Goal: Transaction & Acquisition: Book appointment/travel/reservation

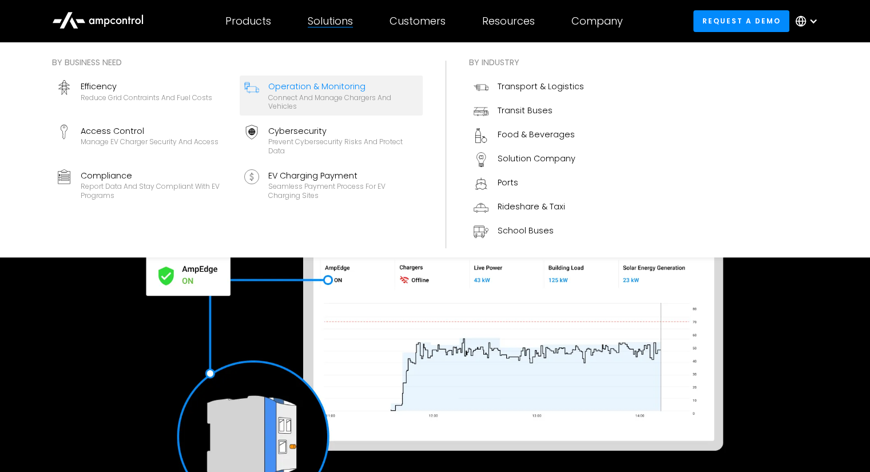
click at [386, 87] on div "Operation & Monitoring" at bounding box center [343, 86] width 150 height 13
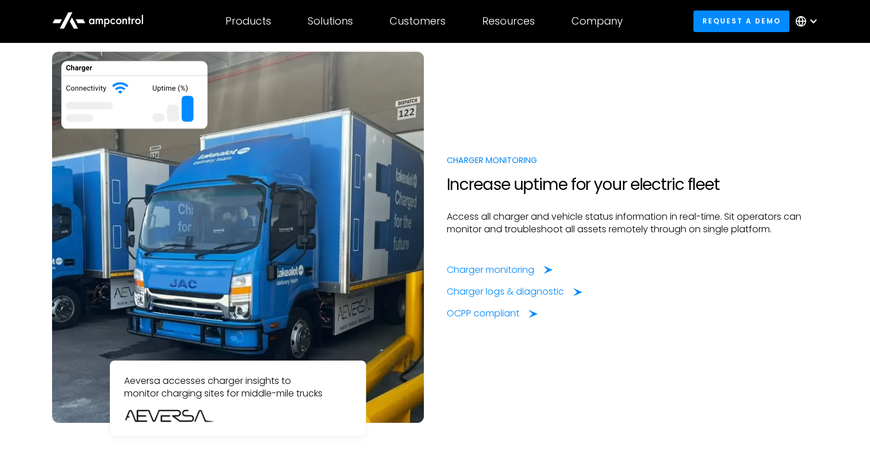
scroll to position [915, 0]
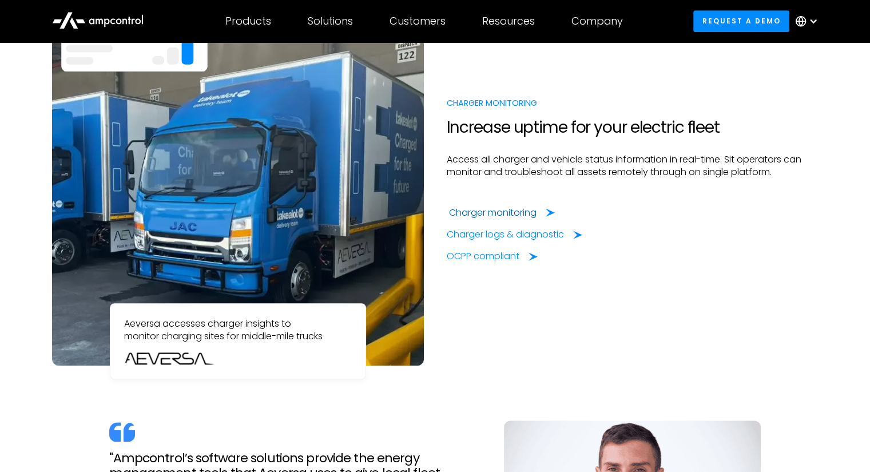
click at [515, 211] on div "Charger monitoring" at bounding box center [493, 213] width 88 height 13
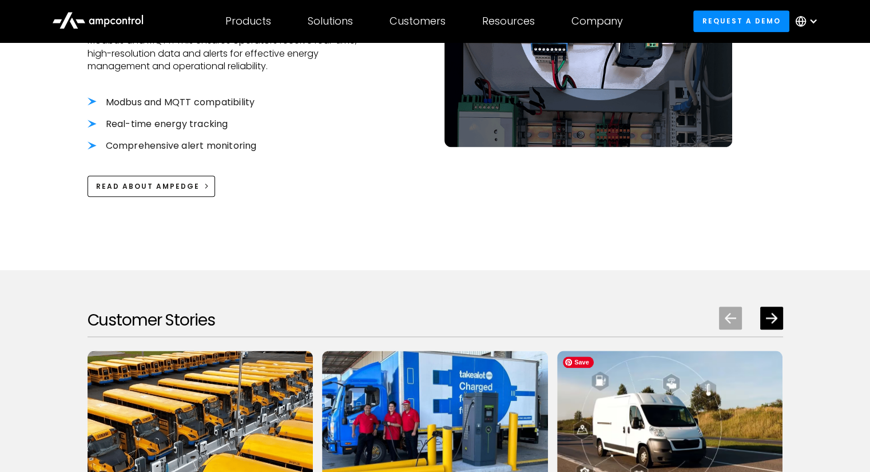
scroll to position [1144, 0]
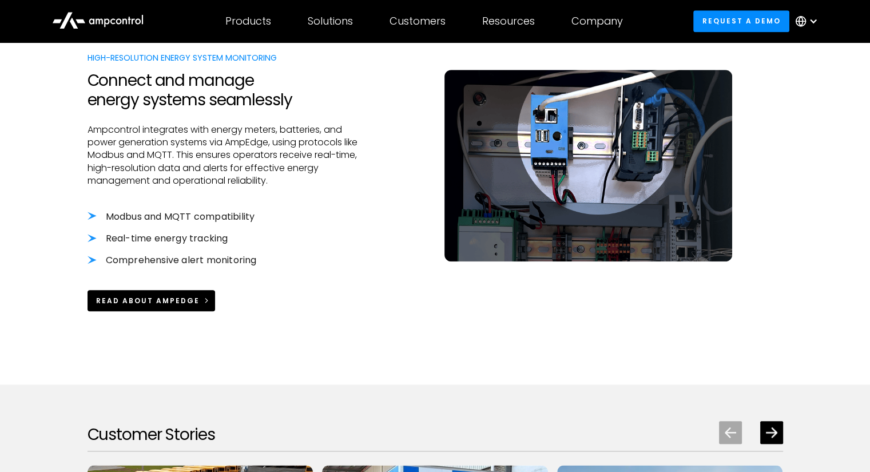
click at [173, 293] on link "Read about AmpEdge" at bounding box center [152, 300] width 128 height 21
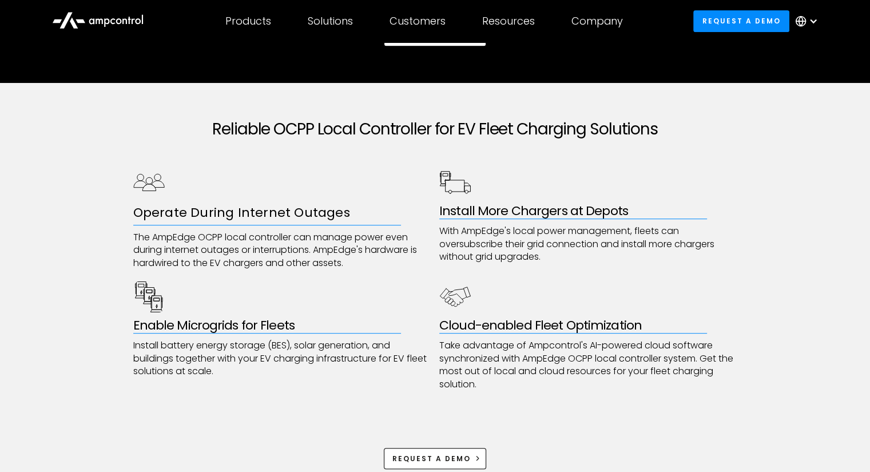
scroll to position [629, 0]
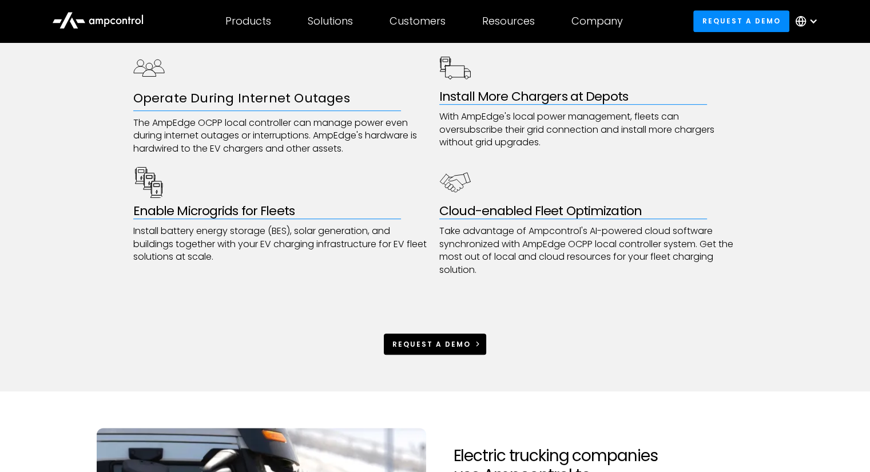
click at [427, 344] on div "Request a demo" at bounding box center [431, 344] width 78 height 10
